Goal: Transaction & Acquisition: Book appointment/travel/reservation

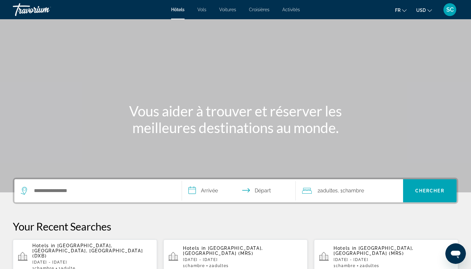
click at [97, 254] on div "Hotels in [GEOGRAPHIC_DATA], [GEOGRAPHIC_DATA], [GEOGRAPHIC_DATA] (DXB) [DATE] …" at bounding box center [91, 257] width 119 height 28
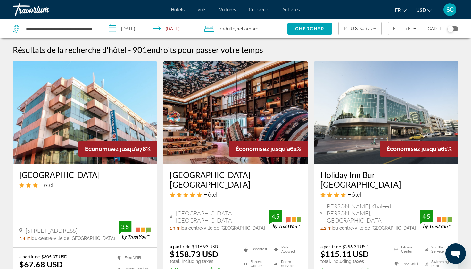
click at [422, 11] on span "USD" at bounding box center [421, 10] width 10 height 5
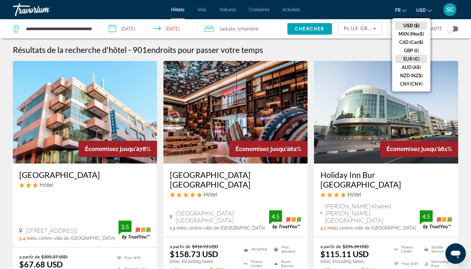
click at [405, 55] on button "EUR (€)" at bounding box center [411, 59] width 32 height 8
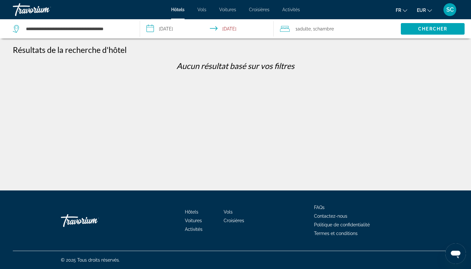
click at [426, 8] on button "EUR USD ($) MXN (Mex$) CAD (Can$) GBP (£) EUR (€) AUD (A$) NZD (NZ$) CNY (CN¥)" at bounding box center [423, 9] width 15 height 9
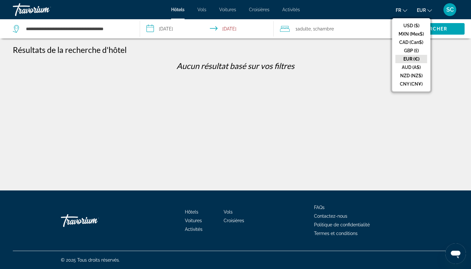
click at [410, 59] on button "EUR (€)" at bounding box center [411, 59] width 32 height 8
click at [411, 28] on button "USD ($)" at bounding box center [411, 25] width 32 height 8
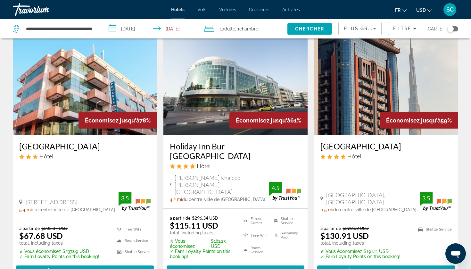
scroll to position [28, 0]
drag, startPoint x: 11, startPoint y: 41, endPoint x: 21, endPoint y: 53, distance: 16.1
click at [21, 53] on app-hotels-search-item "Économisez jusqu'à 78% Palette Phoenix Hotel Hôtel St.28, Community 118.Nakheel…" at bounding box center [85, 157] width 150 height 251
drag, startPoint x: 10, startPoint y: 43, endPoint x: 13, endPoint y: 46, distance: 4.1
click at [13, 46] on app-hotels-search-item "Économisez jusqu'à 78% Palette Phoenix Hotel Hôtel St.28, Community 118.Nakheel…" at bounding box center [85, 157] width 150 height 251
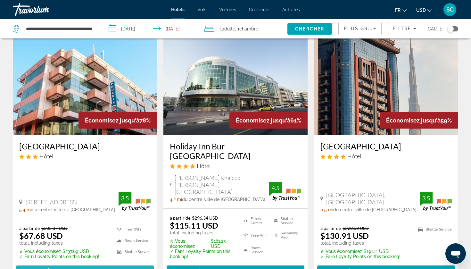
click at [126, 268] on span "Sélectionner une chambre" at bounding box center [84, 270] width 83 height 5
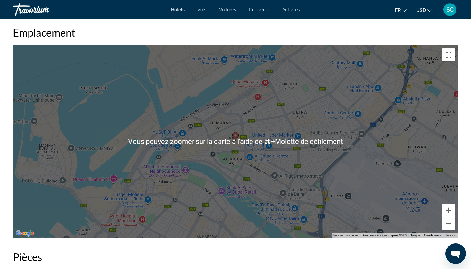
scroll to position [580, 0]
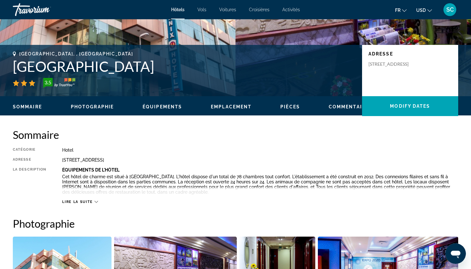
scroll to position [115, 0]
click at [200, 158] on div "St.28, Community 118.Nakheel Area.Deira, Dubai 39674, United Arab Emirates" at bounding box center [260, 159] width 396 height 5
copy div "St.28, Community 118.Nakheel Area.Deira, Dubai 39674, United Arab Emirates"
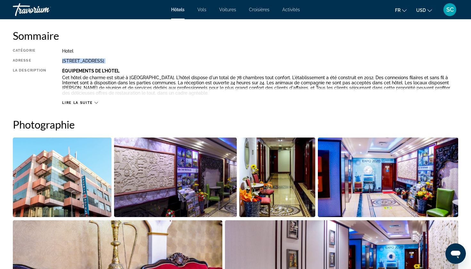
scroll to position [214, 0]
click at [86, 101] on span "Lire la suite" at bounding box center [77, 103] width 30 height 4
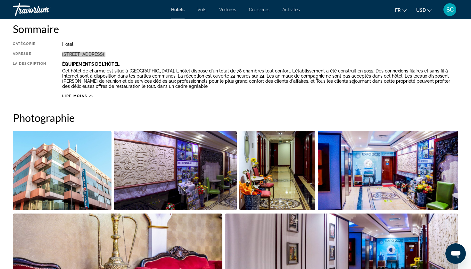
scroll to position [195, 0]
